Goal: Task Accomplishment & Management: Use online tool/utility

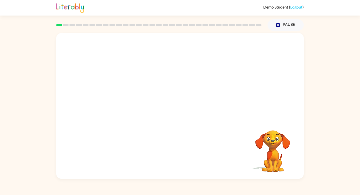
click at [164, 86] on video "Your browser must support playing .mp4 files to use Literably. Please try using…" at bounding box center [180, 76] width 248 height 87
click at [158, 93] on video "Your browser must support playing .mp4 files to use Literably. Please try using…" at bounding box center [180, 76] width 248 height 87
click at [161, 96] on video "Your browser must support playing .mp4 files to use Literably. Please try using…" at bounding box center [180, 76] width 248 height 87
click at [180, 109] on div at bounding box center [180, 108] width 32 height 18
click at [178, 105] on icon "button" at bounding box center [180, 108] width 9 height 9
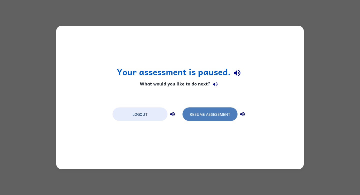
click at [203, 114] on button "Resume Assessment" at bounding box center [210, 114] width 55 height 14
click at [214, 113] on button "Resume Assessment" at bounding box center [210, 114] width 55 height 14
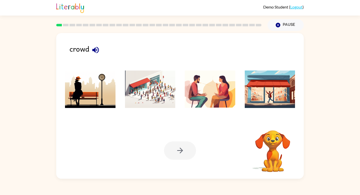
click at [146, 85] on img at bounding box center [150, 89] width 51 height 38
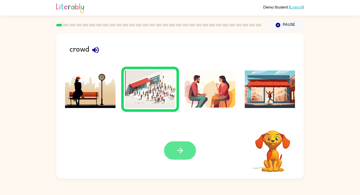
click at [180, 148] on icon "button" at bounding box center [180, 150] width 6 height 6
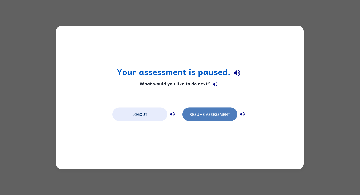
click at [203, 119] on button "Resume Assessment" at bounding box center [210, 114] width 55 height 14
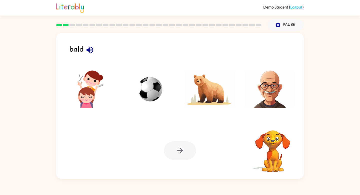
click at [276, 89] on img at bounding box center [270, 89] width 51 height 38
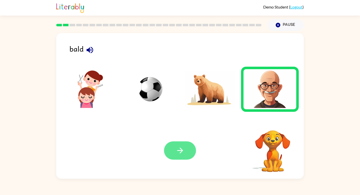
click at [175, 150] on button "button" at bounding box center [180, 150] width 32 height 18
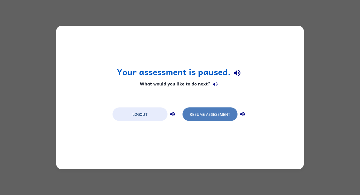
click at [209, 117] on button "Resume Assessment" at bounding box center [210, 114] width 55 height 14
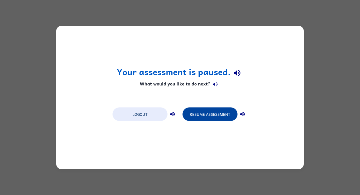
click at [204, 113] on button "Resume Assessment" at bounding box center [210, 114] width 55 height 14
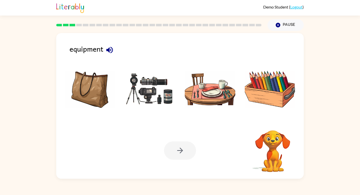
click at [143, 90] on img at bounding box center [150, 89] width 51 height 38
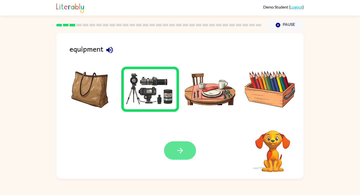
click at [179, 152] on icon "button" at bounding box center [180, 150] width 9 height 9
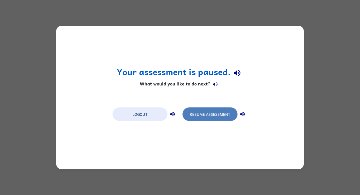
click at [206, 113] on button "Resume Assessment" at bounding box center [210, 114] width 55 height 14
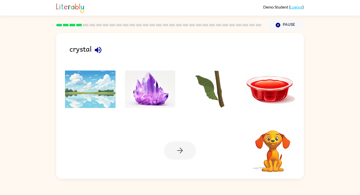
click at [148, 91] on img at bounding box center [150, 89] width 51 height 38
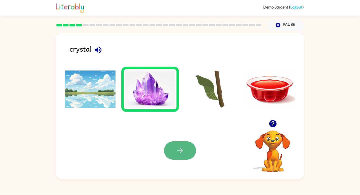
click at [183, 152] on icon "button" at bounding box center [180, 150] width 9 height 9
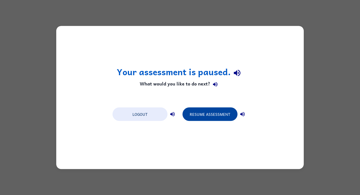
click at [210, 118] on button "Resume Assessment" at bounding box center [210, 114] width 55 height 14
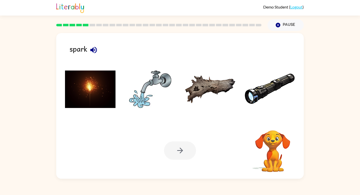
click at [97, 97] on img at bounding box center [90, 89] width 51 height 38
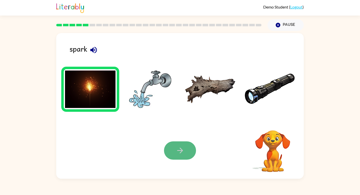
click at [177, 151] on icon "button" at bounding box center [180, 150] width 9 height 9
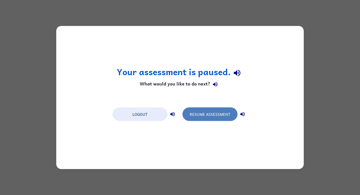
click at [202, 114] on button "Resume Assessment" at bounding box center [210, 114] width 55 height 14
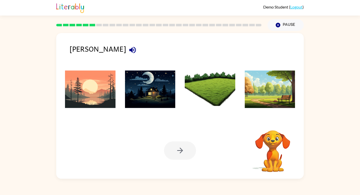
click at [83, 93] on img at bounding box center [90, 89] width 51 height 38
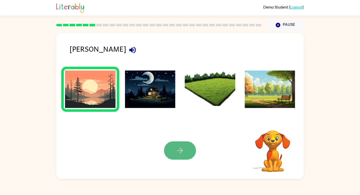
click at [183, 152] on icon "button" at bounding box center [180, 150] width 9 height 9
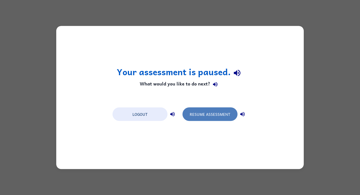
click at [213, 116] on button "Resume Assessment" at bounding box center [210, 114] width 55 height 14
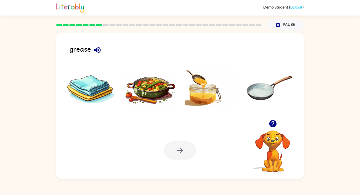
click at [151, 89] on img at bounding box center [150, 89] width 51 height 38
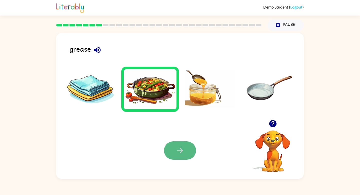
click at [180, 152] on icon "button" at bounding box center [180, 150] width 9 height 9
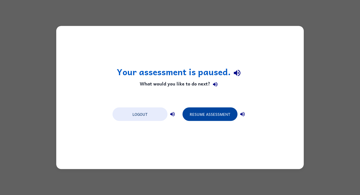
click at [218, 116] on button "Resume Assessment" at bounding box center [210, 114] width 55 height 14
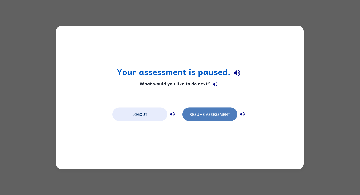
click at [219, 114] on button "Resume Assessment" at bounding box center [210, 114] width 55 height 14
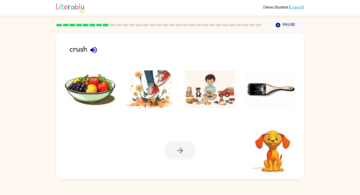
click at [153, 89] on img at bounding box center [150, 89] width 51 height 38
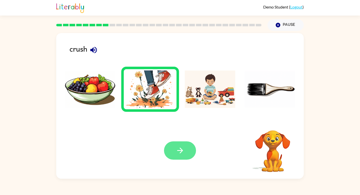
click at [179, 155] on button "button" at bounding box center [180, 150] width 32 height 18
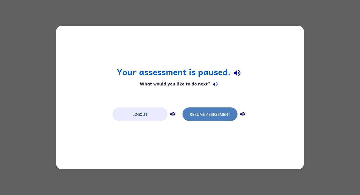
click at [223, 117] on button "Resume Assessment" at bounding box center [210, 114] width 55 height 14
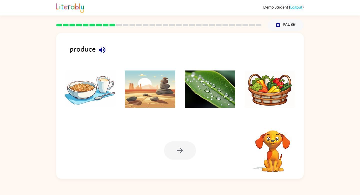
click at [260, 83] on img at bounding box center [270, 89] width 51 height 38
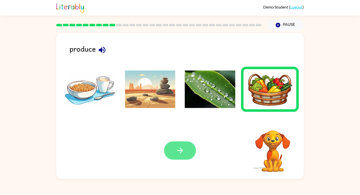
click at [175, 150] on button "button" at bounding box center [180, 150] width 32 height 18
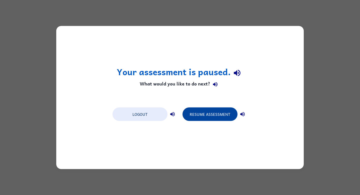
click at [211, 113] on button "Resume Assessment" at bounding box center [210, 114] width 55 height 14
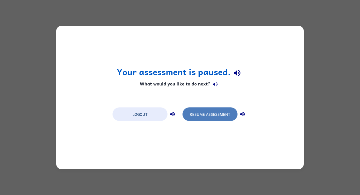
click at [208, 112] on button "Resume Assessment" at bounding box center [210, 114] width 55 height 14
click at [204, 115] on button "Resume Assessment" at bounding box center [210, 114] width 55 height 14
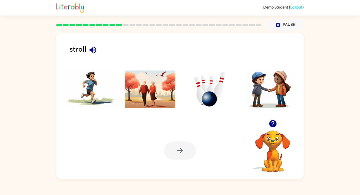
click at [160, 82] on img at bounding box center [150, 89] width 51 height 38
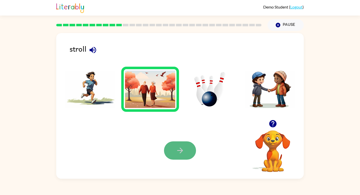
click at [185, 152] on button "button" at bounding box center [180, 150] width 32 height 18
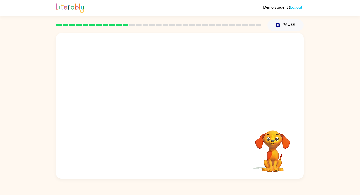
click at [121, 95] on video "Your browser must support playing .mp4 files to use Literably. Please try using…" at bounding box center [180, 76] width 248 height 87
click at [122, 96] on video "Your browser must support playing .mp4 files to use Literably. Please try using…" at bounding box center [180, 76] width 248 height 87
click at [182, 107] on icon "button" at bounding box center [180, 108] width 9 height 9
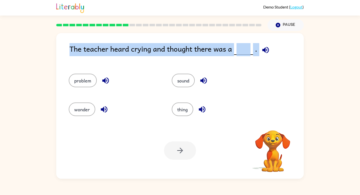
drag, startPoint x: 257, startPoint y: 51, endPoint x: 71, endPoint y: 42, distance: 186.9
click at [71, 42] on div "The teacher heard crying and thought there was a . problem sound wonder thing Y…" at bounding box center [180, 105] width 248 height 145
copy div "The teacher heard crying and thought there was a ."
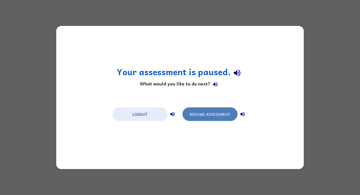
click at [206, 113] on button "Resume Assessment" at bounding box center [210, 114] width 55 height 14
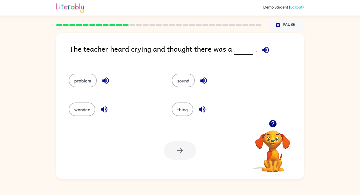
drag, startPoint x: 80, startPoint y: 80, endPoint x: 152, endPoint y: 96, distance: 73.7
click at [152, 96] on div "problem sound wonder thing" at bounding box center [162, 93] width 206 height 58
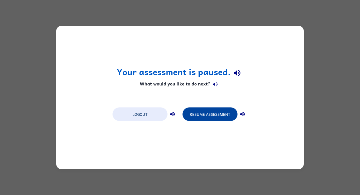
click at [223, 116] on button "Resume Assessment" at bounding box center [210, 114] width 55 height 14
click at [207, 117] on button "Resume Assessment" at bounding box center [210, 114] width 55 height 14
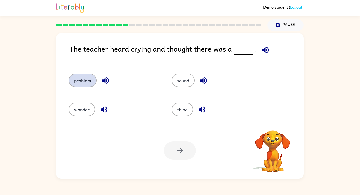
click at [84, 79] on button "problem" at bounding box center [83, 81] width 28 height 14
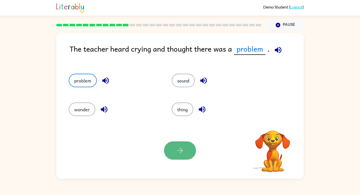
click at [181, 153] on icon "button" at bounding box center [180, 150] width 9 height 9
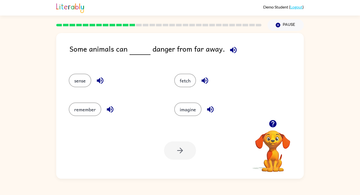
drag, startPoint x: 223, startPoint y: 51, endPoint x: 61, endPoint y: 44, distance: 161.3
click at [61, 44] on div "Some animals can danger from far away. sense fetch remember imagine Your browse…" at bounding box center [180, 105] width 248 height 145
copy div "Some animals can danger from far away."
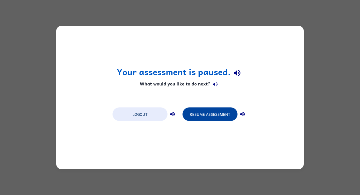
click at [197, 119] on button "Resume Assessment" at bounding box center [210, 114] width 55 height 14
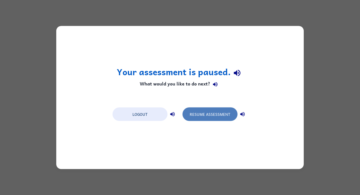
click at [199, 113] on button "Resume Assessment" at bounding box center [210, 114] width 55 height 14
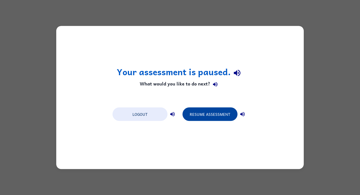
click at [216, 114] on button "Resume Assessment" at bounding box center [210, 114] width 55 height 14
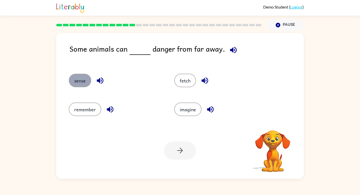
click at [80, 82] on button "sense" at bounding box center [80, 81] width 23 height 14
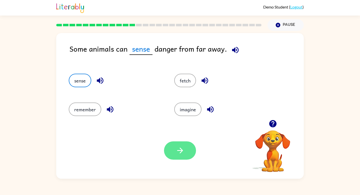
click at [181, 153] on icon "button" at bounding box center [180, 150] width 9 height 9
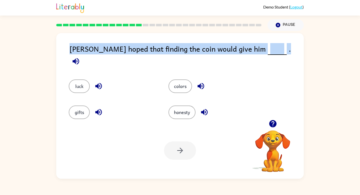
drag, startPoint x: 259, startPoint y: 49, endPoint x: 76, endPoint y: 39, distance: 182.5
click at [76, 39] on div "[PERSON_NAME] hoped that finding the coin would give him . luck colors gifts ho…" at bounding box center [180, 105] width 248 height 145
copy div "[PERSON_NAME] hoped that finding the coin would give him ."
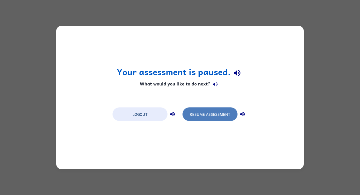
click at [218, 114] on button "Resume Assessment" at bounding box center [210, 114] width 55 height 14
click at [216, 109] on button "Resume Assessment" at bounding box center [210, 114] width 55 height 14
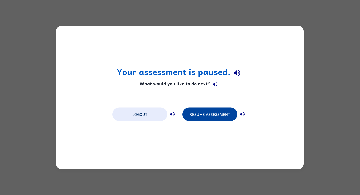
click at [215, 115] on button "Resume Assessment" at bounding box center [210, 114] width 55 height 14
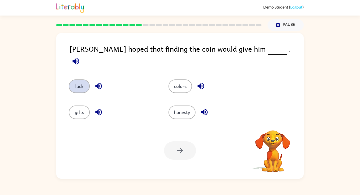
click at [84, 83] on button "luck" at bounding box center [79, 86] width 21 height 14
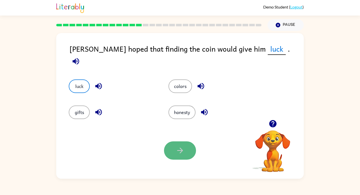
click at [184, 149] on icon "button" at bounding box center [180, 150] width 9 height 9
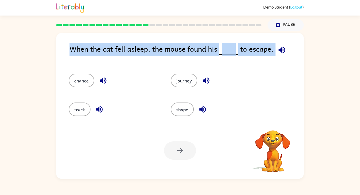
drag, startPoint x: 273, startPoint y: 50, endPoint x: 66, endPoint y: 44, distance: 207.1
click at [66, 44] on div "When the cat fell asleep, the mouse found his to escape. chance journey track s…" at bounding box center [180, 105] width 248 height 145
copy div "When the cat fell asleep, the mouse found his to escape."
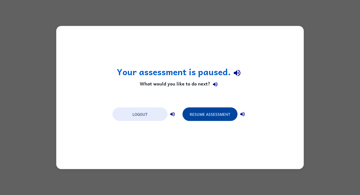
click at [229, 115] on button "Resume Assessment" at bounding box center [210, 114] width 55 height 14
click at [212, 112] on button "Resume Assessment" at bounding box center [210, 114] width 55 height 14
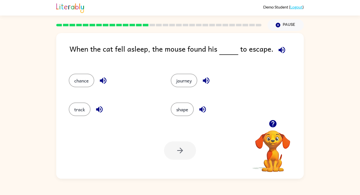
drag, startPoint x: 176, startPoint y: 150, endPoint x: 109, endPoint y: 85, distance: 93.5
click at [109, 85] on div "When the cat fell asleep, the mouse found his to escape. chance journey track s…" at bounding box center [180, 105] width 248 height 145
click at [84, 80] on button "chance" at bounding box center [82, 81] width 26 height 14
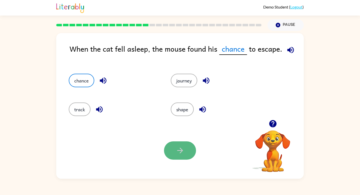
click at [180, 154] on icon "button" at bounding box center [180, 150] width 9 height 9
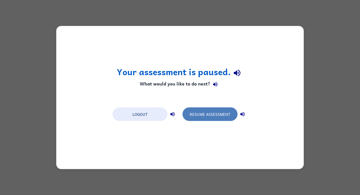
click at [207, 119] on button "Resume Assessment" at bounding box center [210, 114] width 55 height 14
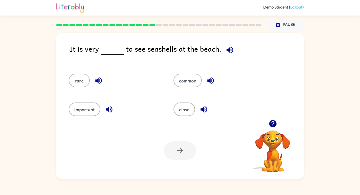
drag, startPoint x: 220, startPoint y: 50, endPoint x: 61, endPoint y: 45, distance: 159.8
click at [61, 45] on div "It is very to see seashells at the beach. rare common important close Your brow…" at bounding box center [180, 105] width 248 height 145
copy div "It is very to see seashells at the beach."
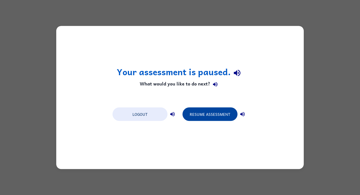
click at [214, 113] on button "Resume Assessment" at bounding box center [210, 114] width 55 height 14
click at [212, 115] on button "Resume Assessment" at bounding box center [210, 114] width 55 height 14
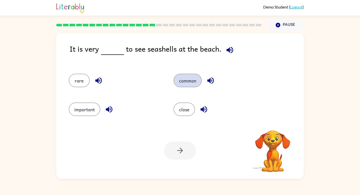
click at [189, 84] on button "common" at bounding box center [188, 81] width 28 height 14
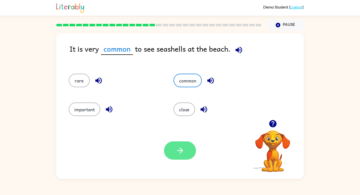
click at [182, 150] on icon "button" at bounding box center [180, 150] width 6 height 6
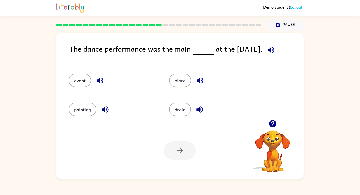
drag, startPoint x: 264, startPoint y: 50, endPoint x: 66, endPoint y: 48, distance: 197.7
click at [66, 48] on div "The dance performance was the main at the [DATE]. event place painting drain Yo…" at bounding box center [180, 105] width 248 height 145
copy div "The dance performance was the main at the [DATE]."
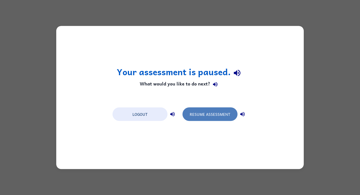
click at [226, 114] on button "Resume Assessment" at bounding box center [210, 114] width 55 height 14
click at [210, 117] on button "Resume Assessment" at bounding box center [210, 114] width 55 height 14
click at [202, 116] on button "Resume Assessment" at bounding box center [210, 114] width 55 height 14
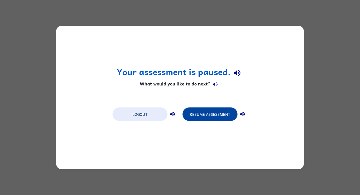
click at [216, 113] on button "Resume Assessment" at bounding box center [210, 114] width 55 height 14
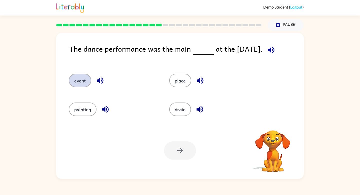
click at [76, 79] on button "event" at bounding box center [80, 81] width 23 height 14
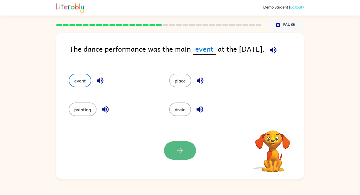
click at [180, 152] on icon "button" at bounding box center [180, 150] width 9 height 9
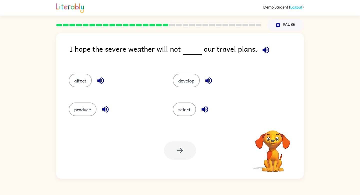
drag, startPoint x: 258, startPoint y: 51, endPoint x: 79, endPoint y: 47, distance: 179.0
click at [79, 47] on div "I hope the severe weather will not our travel plans." at bounding box center [187, 53] width 235 height 21
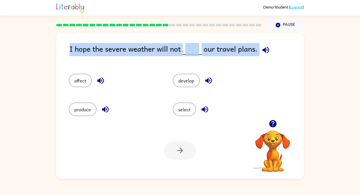
drag, startPoint x: 257, startPoint y: 50, endPoint x: 59, endPoint y: 51, distance: 198.5
click at [59, 51] on div "I hope the severe weather will not our travel plans. affect develop produce sel…" at bounding box center [180, 105] width 248 height 145
copy div "I hope the severe weather will not our travel plans."
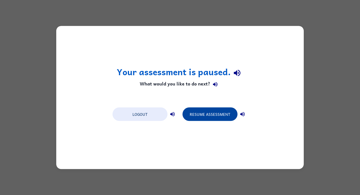
click at [228, 115] on button "Resume Assessment" at bounding box center [210, 114] width 55 height 14
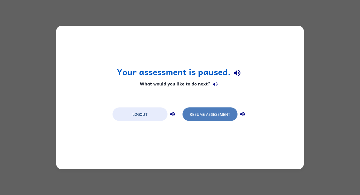
click at [213, 116] on button "Resume Assessment" at bounding box center [210, 114] width 55 height 14
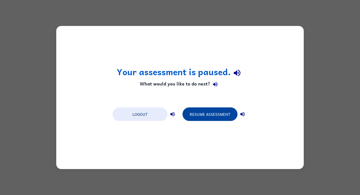
click at [196, 114] on button "Resume Assessment" at bounding box center [210, 114] width 55 height 14
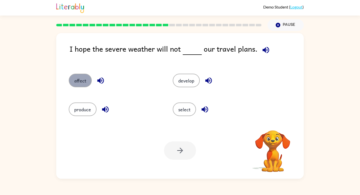
click at [71, 80] on button "affect" at bounding box center [80, 81] width 23 height 14
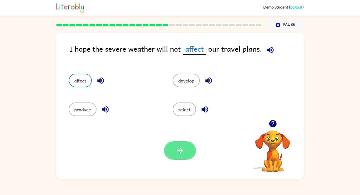
click at [181, 153] on icon "button" at bounding box center [180, 150] width 9 height 9
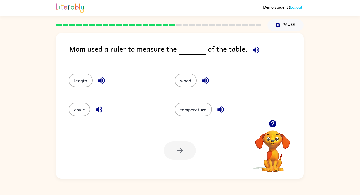
drag, startPoint x: 246, startPoint y: 50, endPoint x: 55, endPoint y: 45, distance: 191.3
click at [55, 45] on div "Mom used a ruler to measure the of the table. length wood chair temperature You…" at bounding box center [180, 105] width 360 height 148
copy div "Mom used a ruler to measure the of the table."
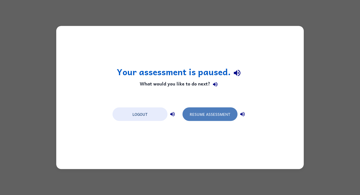
click at [220, 115] on button "Resume Assessment" at bounding box center [210, 114] width 55 height 14
click at [202, 118] on button "Resume Assessment" at bounding box center [210, 114] width 55 height 14
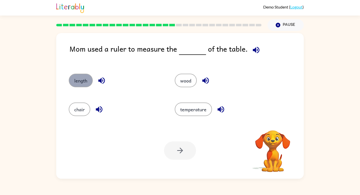
click at [87, 78] on button "length" at bounding box center [81, 81] width 24 height 14
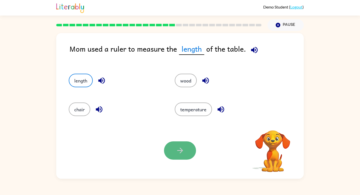
click at [183, 150] on icon "button" at bounding box center [180, 150] width 9 height 9
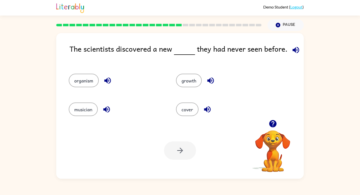
drag, startPoint x: 286, startPoint y: 49, endPoint x: 56, endPoint y: 52, distance: 229.8
click at [56, 52] on div "The scientists discovered a new they had never seen before. organism growth mus…" at bounding box center [180, 105] width 360 height 148
copy div "The scientists discovered a new they had never seen before."
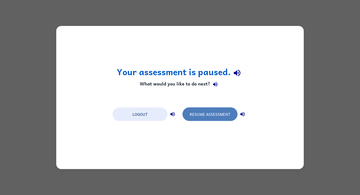
click at [218, 115] on button "Resume Assessment" at bounding box center [210, 114] width 55 height 14
click at [208, 115] on button "Resume Assessment" at bounding box center [210, 114] width 55 height 14
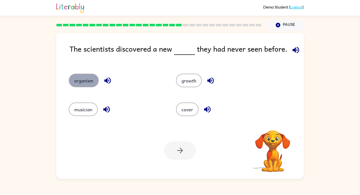
click at [82, 81] on button "organism" at bounding box center [84, 81] width 30 height 14
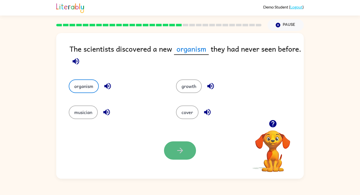
click at [182, 150] on icon "button" at bounding box center [180, 150] width 6 height 6
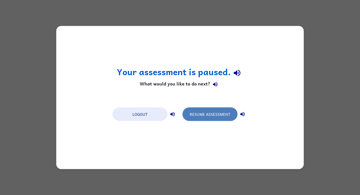
click at [216, 116] on button "Resume Assessment" at bounding box center [210, 114] width 55 height 14
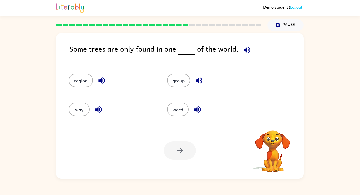
drag, startPoint x: 237, startPoint y: 50, endPoint x: 67, endPoint y: 46, distance: 170.5
click at [67, 46] on div "Some trees are only found in one of the world. region group way word Your brows…" at bounding box center [180, 105] width 248 height 145
copy div "Some trees are only found in one of the world."
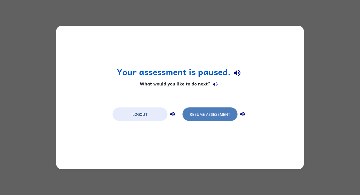
click at [197, 113] on button "Resume Assessment" at bounding box center [210, 114] width 55 height 14
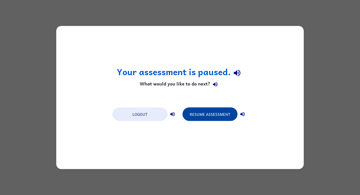
click at [218, 114] on button "Resume Assessment" at bounding box center [210, 114] width 55 height 14
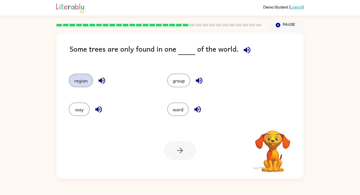
click at [76, 79] on button "region" at bounding box center [81, 81] width 24 height 14
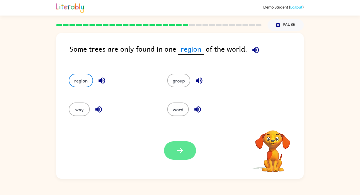
click at [181, 149] on icon "button" at bounding box center [180, 150] width 9 height 9
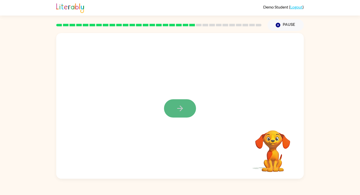
click at [178, 108] on icon "button" at bounding box center [180, 108] width 6 height 6
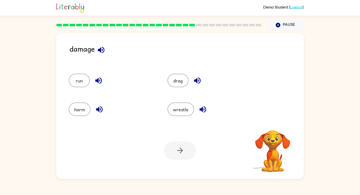
drag, startPoint x: 95, startPoint y: 49, endPoint x: 119, endPoint y: 73, distance: 33.1
click at [119, 73] on div "damage run drag harm wrestle Your browser must support playing .mp4 files to us…" at bounding box center [180, 105] width 248 height 145
drag, startPoint x: 70, startPoint y: 48, endPoint x: 96, endPoint y: 49, distance: 26.3
click at [96, 49] on div "damage" at bounding box center [187, 53] width 235 height 21
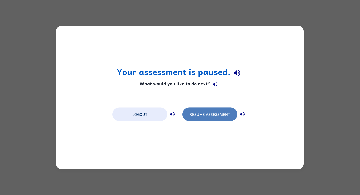
click at [219, 114] on button "Resume Assessment" at bounding box center [210, 114] width 55 height 14
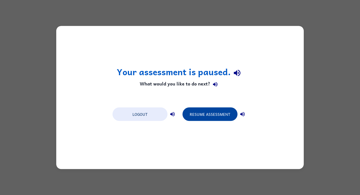
click at [217, 118] on button "Resume Assessment" at bounding box center [210, 114] width 55 height 14
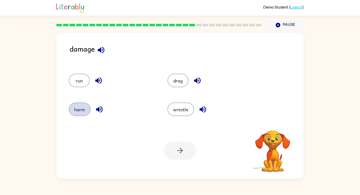
click at [78, 110] on button "harm" at bounding box center [80, 109] width 22 height 14
click at [176, 151] on icon "button" at bounding box center [180, 150] width 9 height 9
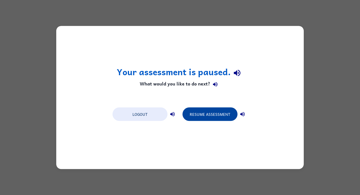
click at [204, 115] on button "Resume Assessment" at bounding box center [210, 114] width 55 height 14
click at [213, 111] on button "Resume Assessment" at bounding box center [210, 114] width 55 height 14
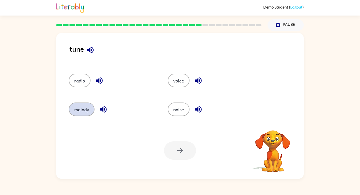
click at [87, 113] on button "melody" at bounding box center [82, 109] width 26 height 14
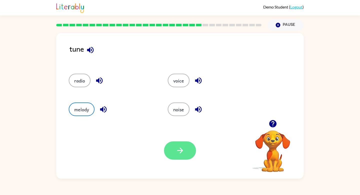
click at [180, 157] on button "button" at bounding box center [180, 150] width 32 height 18
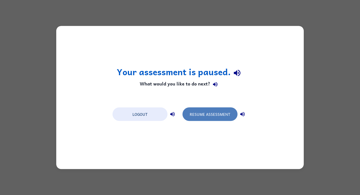
click at [214, 114] on button "Resume Assessment" at bounding box center [210, 114] width 55 height 14
click at [206, 115] on button "Resume Assessment" at bounding box center [210, 114] width 55 height 14
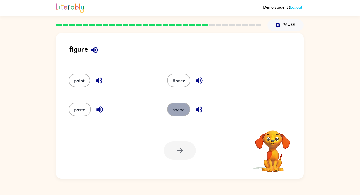
click at [177, 104] on button "shape" at bounding box center [178, 109] width 23 height 14
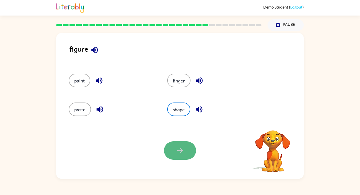
click at [181, 149] on icon "button" at bounding box center [180, 150] width 6 height 6
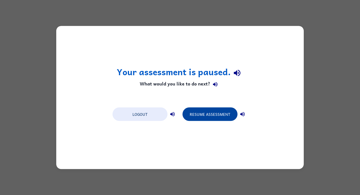
click at [214, 112] on button "Resume Assessment" at bounding box center [210, 114] width 55 height 14
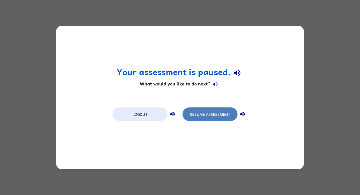
click at [211, 114] on button "Resume Assessment" at bounding box center [210, 114] width 55 height 14
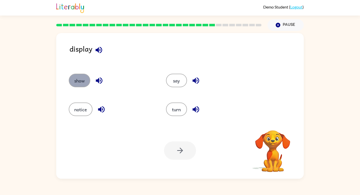
click at [82, 82] on button "show" at bounding box center [80, 81] width 22 height 14
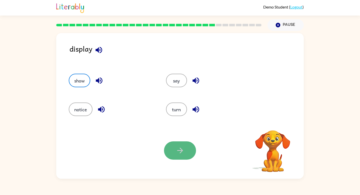
click at [184, 153] on icon "button" at bounding box center [180, 150] width 9 height 9
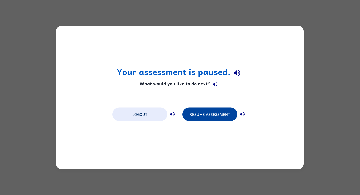
click at [203, 114] on button "Resume Assessment" at bounding box center [210, 114] width 55 height 14
click at [198, 116] on button "Resume Assessment" at bounding box center [210, 114] width 55 height 14
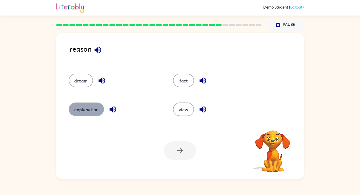
click at [83, 109] on button "explanation" at bounding box center [86, 109] width 35 height 14
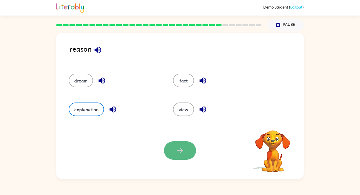
click at [184, 154] on icon "button" at bounding box center [180, 150] width 9 height 9
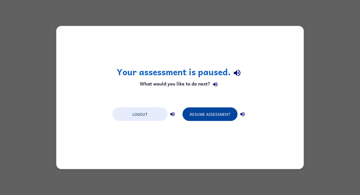
click at [225, 113] on button "Resume Assessment" at bounding box center [210, 114] width 55 height 14
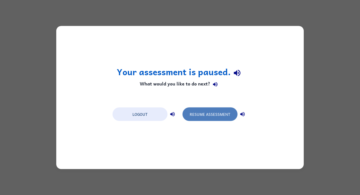
click at [217, 114] on button "Resume Assessment" at bounding box center [210, 114] width 55 height 14
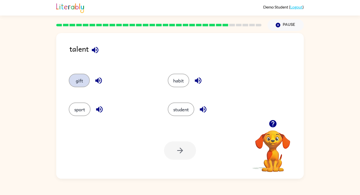
click at [78, 81] on button "gift" at bounding box center [79, 81] width 21 height 14
click at [180, 149] on icon "button" at bounding box center [180, 150] width 9 height 9
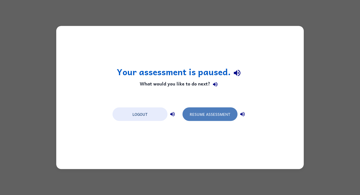
click at [220, 116] on button "Resume Assessment" at bounding box center [210, 114] width 55 height 14
click at [218, 115] on button "Resume Assessment" at bounding box center [210, 114] width 55 height 14
click at [198, 116] on button "Resume Assessment" at bounding box center [210, 114] width 55 height 14
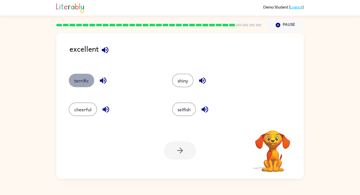
click at [83, 82] on button "terrific" at bounding box center [82, 81] width 26 height 14
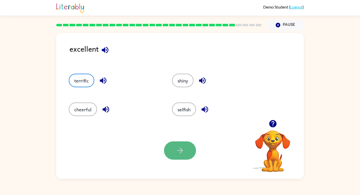
click at [178, 151] on icon "button" at bounding box center [180, 150] width 9 height 9
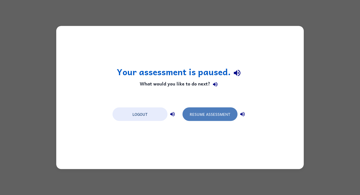
click at [221, 112] on button "Resume Assessment" at bounding box center [210, 114] width 55 height 14
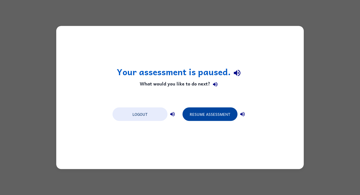
click at [219, 116] on button "Resume Assessment" at bounding box center [210, 114] width 55 height 14
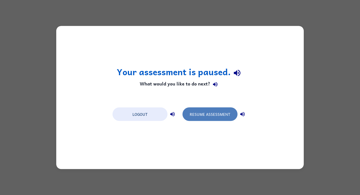
click at [200, 115] on button "Resume Assessment" at bounding box center [210, 114] width 55 height 14
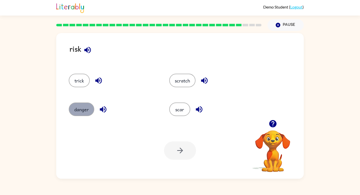
click at [84, 111] on button "danger" at bounding box center [82, 109] width 26 height 14
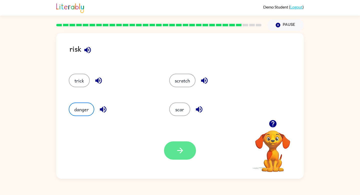
click at [180, 154] on icon "button" at bounding box center [180, 150] width 9 height 9
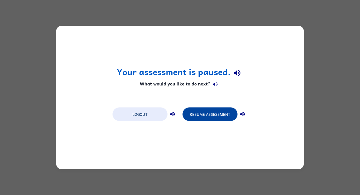
click at [208, 119] on button "Resume Assessment" at bounding box center [210, 114] width 55 height 14
click at [210, 114] on button "Resume Assessment" at bounding box center [210, 114] width 55 height 14
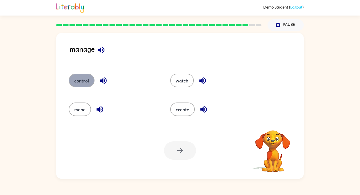
click at [85, 79] on button "control" at bounding box center [82, 81] width 26 height 14
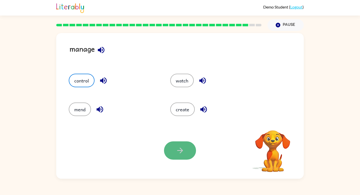
click at [184, 153] on icon "button" at bounding box center [180, 150] width 9 height 9
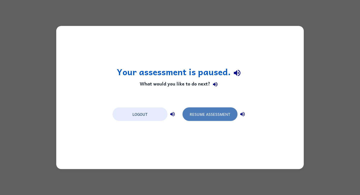
click at [197, 114] on button "Resume Assessment" at bounding box center [210, 114] width 55 height 14
click at [214, 117] on button "Resume Assessment" at bounding box center [210, 114] width 55 height 14
click at [188, 117] on button "Resume Assessment" at bounding box center [210, 114] width 55 height 14
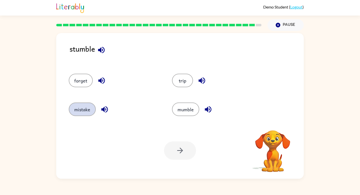
click at [79, 109] on button "mistake" at bounding box center [82, 109] width 27 height 14
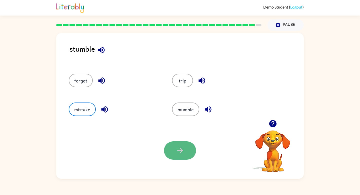
click at [187, 151] on button "button" at bounding box center [180, 150] width 32 height 18
